Goal: Go to known website: Access a specific website the user already knows

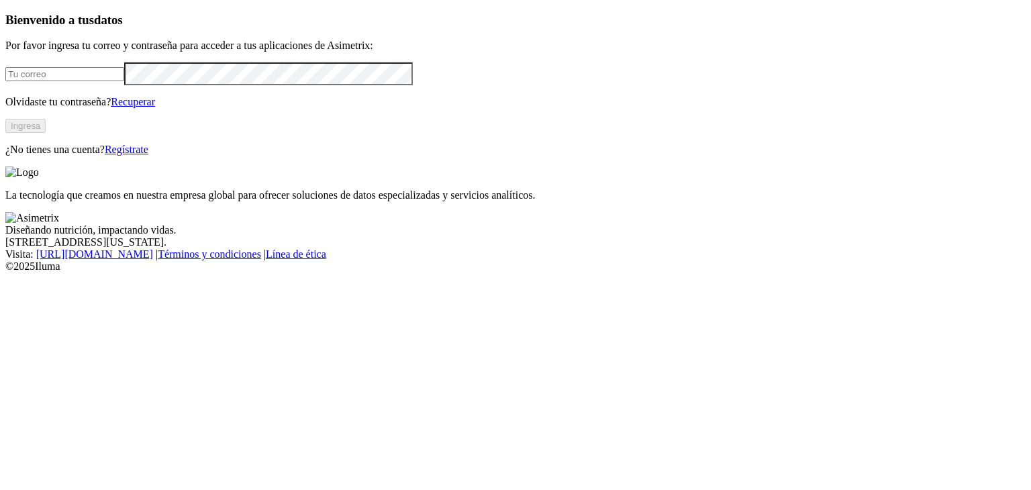
click at [103, 81] on input "email" at bounding box center [64, 74] width 119 height 14
type input "[EMAIL_ADDRESS][DOMAIN_NAME]"
click input "submit" at bounding box center [0, 0] width 0 height 0
